Goal: Navigation & Orientation: Understand site structure

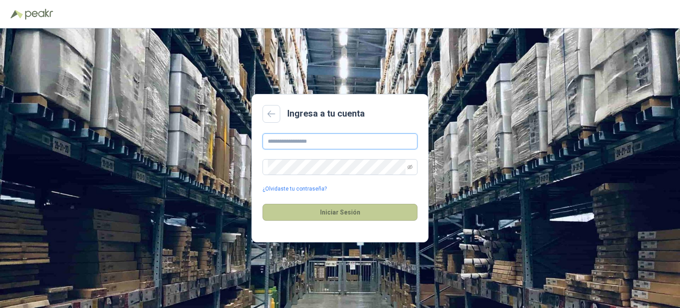
type input "**********"
click at [357, 216] on button "Iniciar Sesión" at bounding box center [340, 212] width 155 height 17
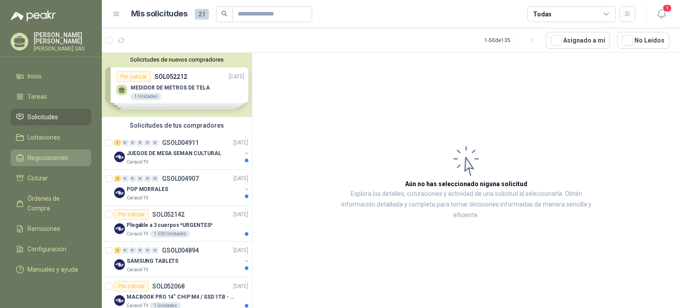
click at [39, 154] on span "Negociaciones" at bounding box center [47, 158] width 41 height 10
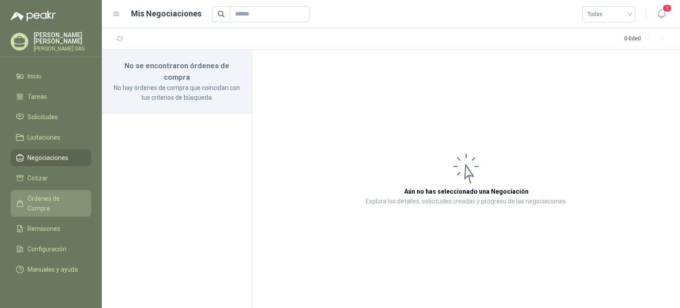
click at [47, 194] on span "Órdenes de Compra" at bounding box center [54, 203] width 55 height 19
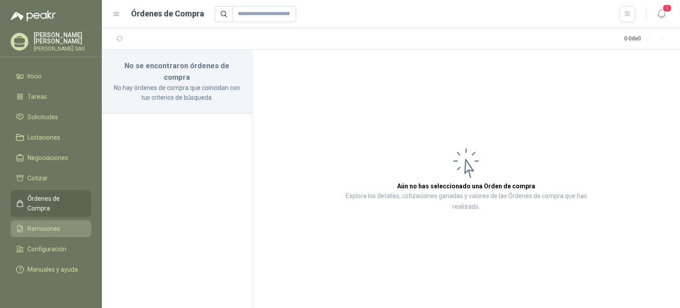
click at [46, 222] on link "Remisiones" at bounding box center [51, 228] width 81 height 17
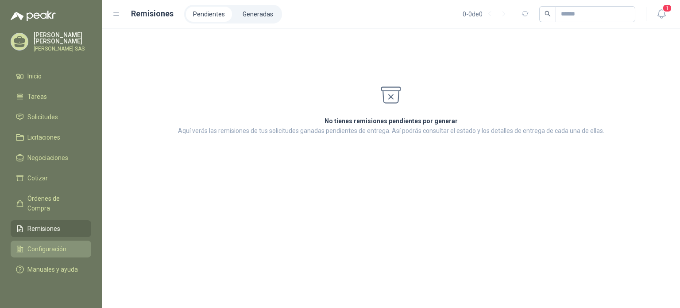
click at [56, 244] on span "Configuración" at bounding box center [46, 249] width 39 height 10
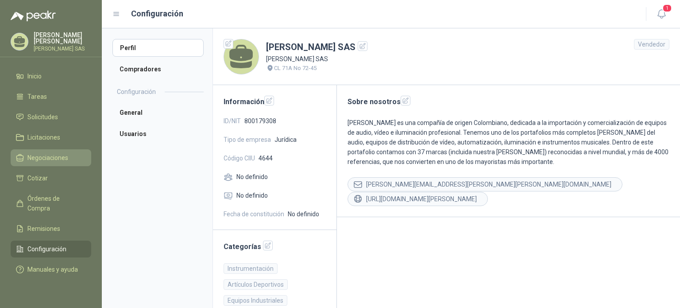
click at [53, 154] on span "Negociaciones" at bounding box center [47, 158] width 41 height 10
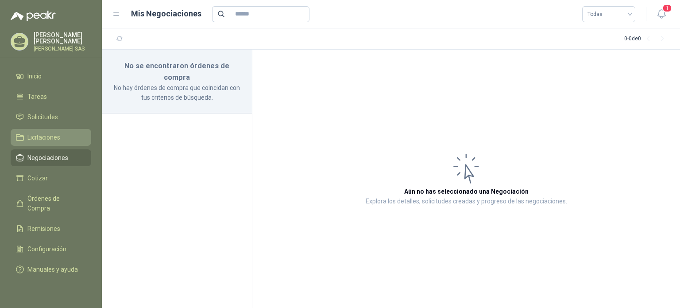
click at [57, 138] on span "Licitaciones" at bounding box center [43, 137] width 33 height 10
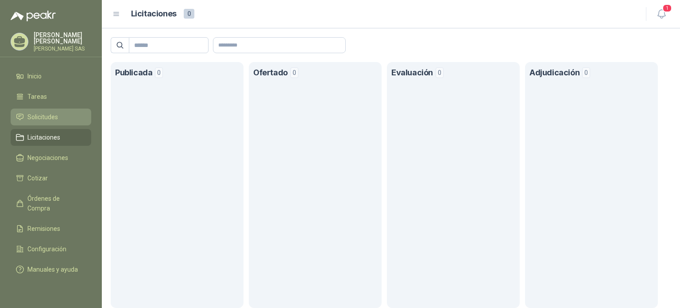
click at [50, 116] on span "Solicitudes" at bounding box center [42, 117] width 31 height 10
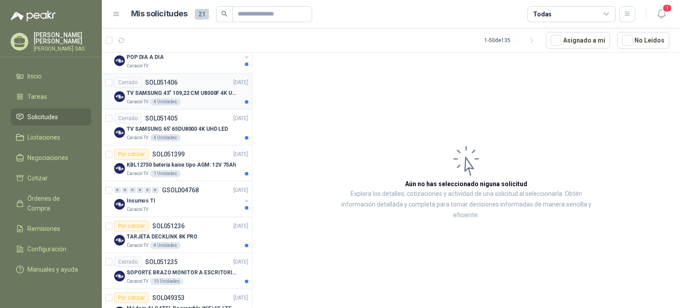
scroll to position [576, 0]
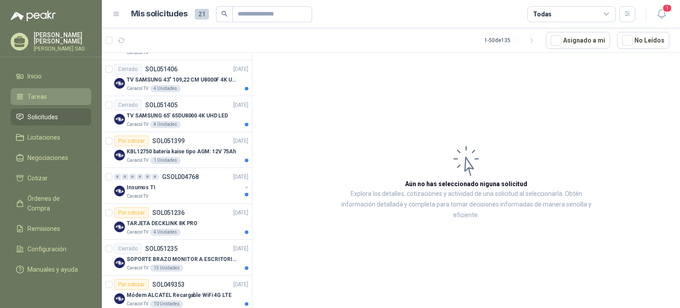
click at [52, 99] on li "Tareas" at bounding box center [51, 97] width 70 height 10
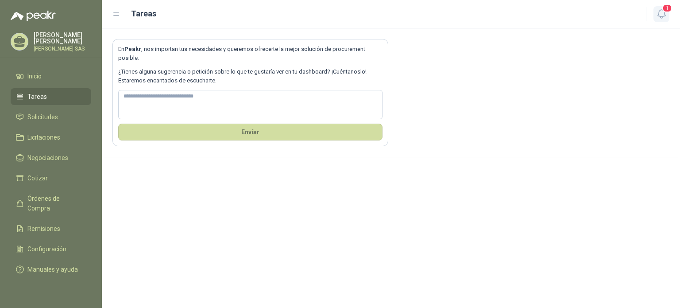
click at [661, 14] on icon "button" at bounding box center [661, 13] width 11 height 11
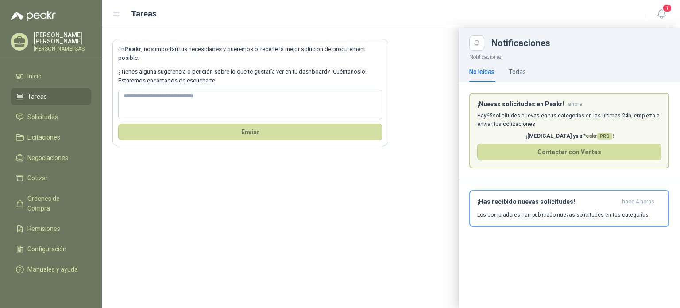
click at [437, 124] on div at bounding box center [391, 167] width 578 height 279
